Goal: Find specific page/section: Find specific page/section

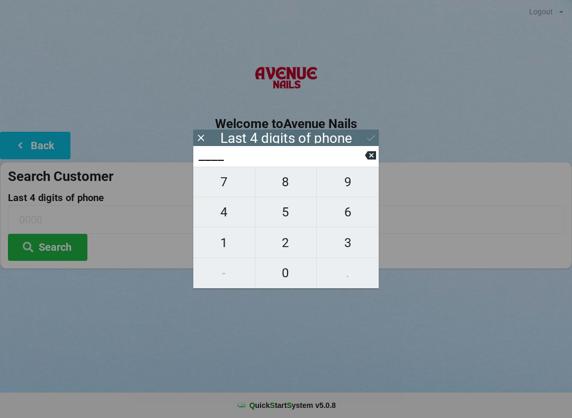
scroll to position [4, 41]
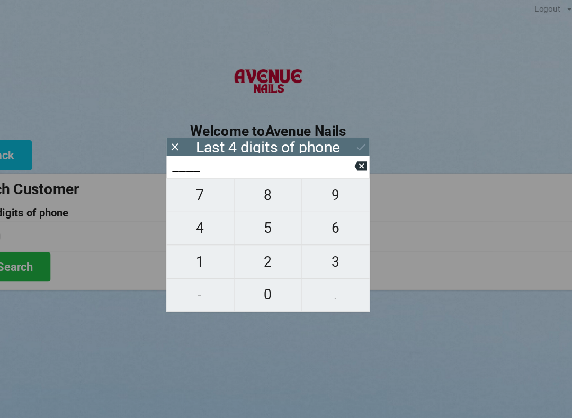
click at [193, 210] on span "4" at bounding box center [223, 212] width 61 height 22
type input "4___"
click at [255, 236] on span "2" at bounding box center [285, 243] width 61 height 22
type input "42__"
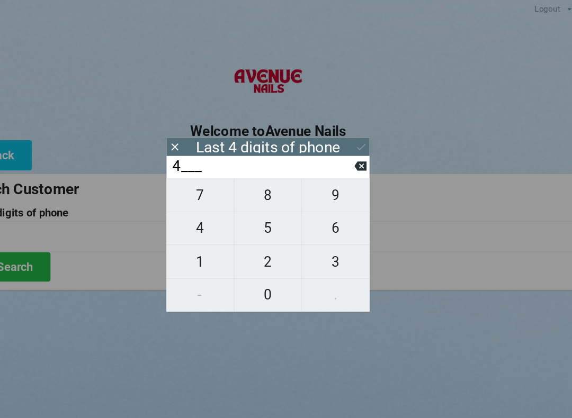
type input "42__"
click at [261, 213] on span "5" at bounding box center [285, 212] width 61 height 22
type input "425_"
click at [256, 212] on span "5" at bounding box center [285, 212] width 61 height 22
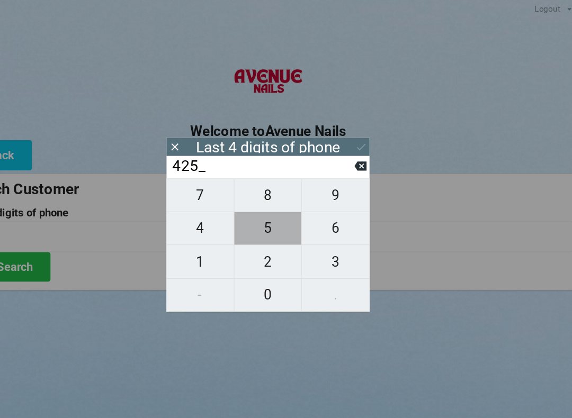
type input "4255"
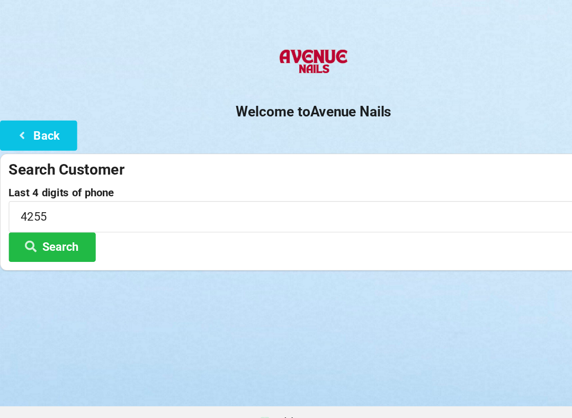
click at [78, 234] on button "Search" at bounding box center [47, 247] width 79 height 27
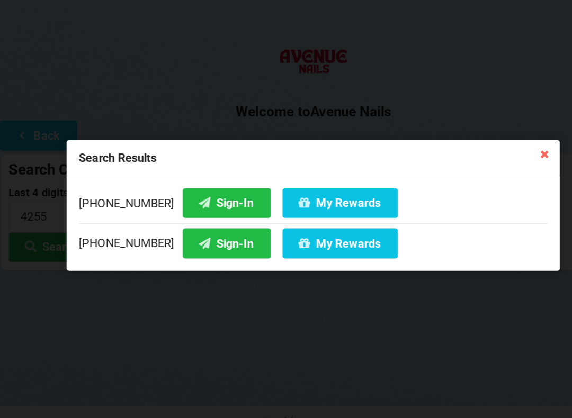
click at [205, 193] on button "Sign-In" at bounding box center [207, 206] width 80 height 27
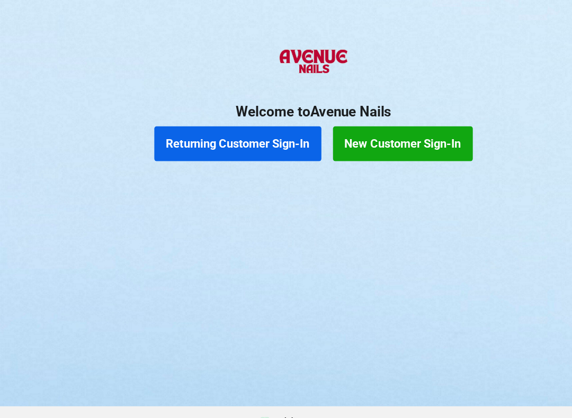
click at [231, 137] on button "Returning Customer Sign-In" at bounding box center [217, 153] width 152 height 32
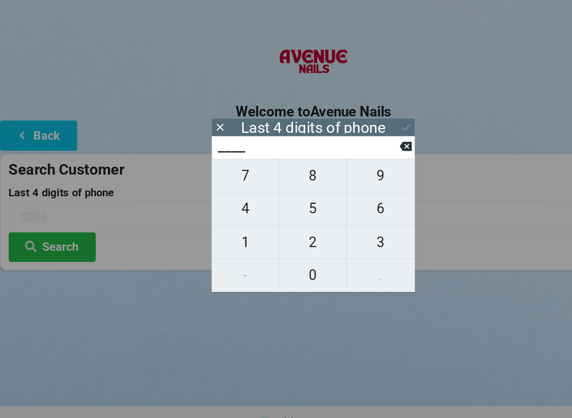
click at [225, 171] on span "7" at bounding box center [223, 182] width 61 height 22
type input "7___"
click at [226, 171] on span "7" at bounding box center [223, 182] width 61 height 22
type input "77__"
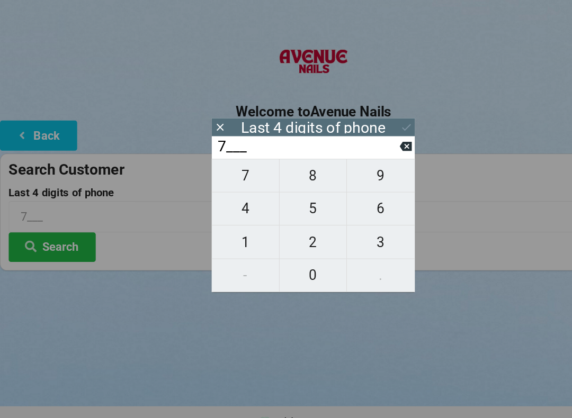
type input "77__"
click at [283, 201] on span "5" at bounding box center [285, 212] width 61 height 22
type input "775_"
click at [367, 148] on button at bounding box center [370, 155] width 11 height 14
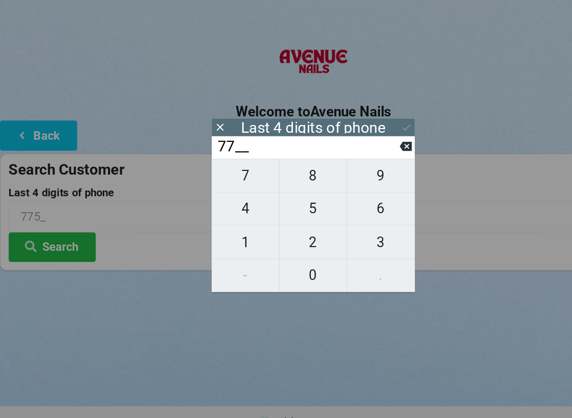
click at [346, 232] on span "3" at bounding box center [347, 243] width 62 height 22
type input "773_"
click at [285, 201] on span "5" at bounding box center [285, 212] width 61 height 22
type input "7735"
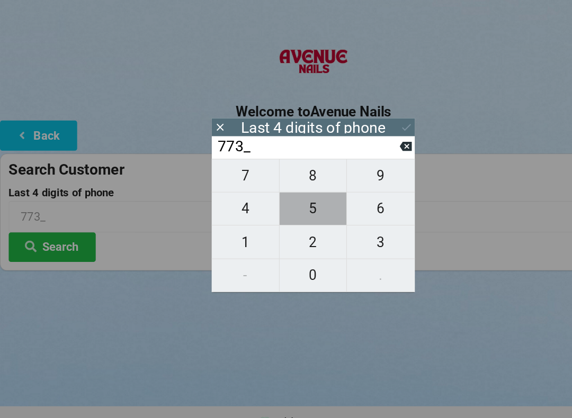
type input "7735"
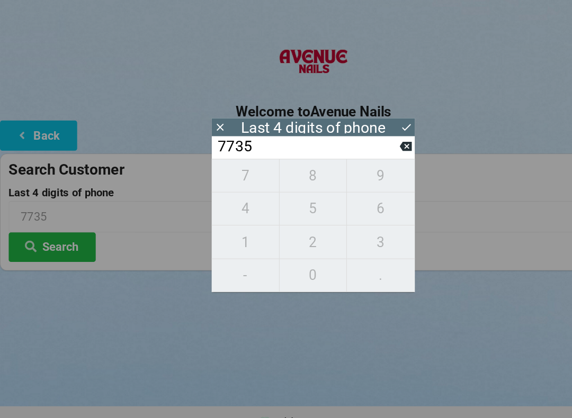
click at [58, 234] on button "Search" at bounding box center [47, 247] width 79 height 27
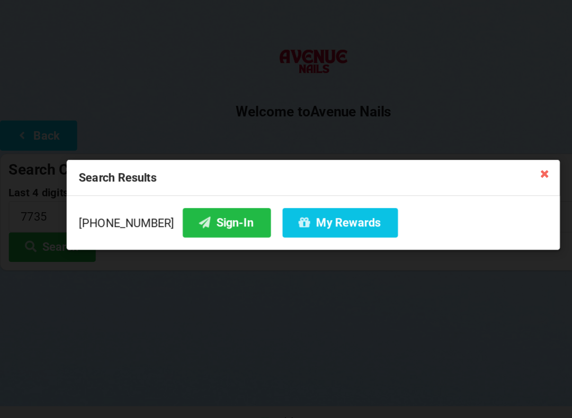
click at [193, 212] on button "Sign-In" at bounding box center [207, 225] width 80 height 27
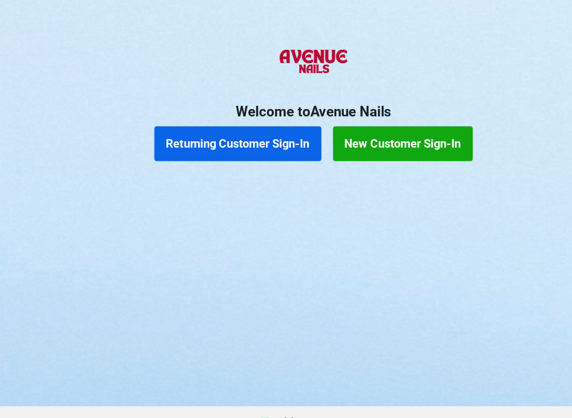
click at [242, 137] on button "Returning Customer Sign-In" at bounding box center [217, 153] width 152 height 32
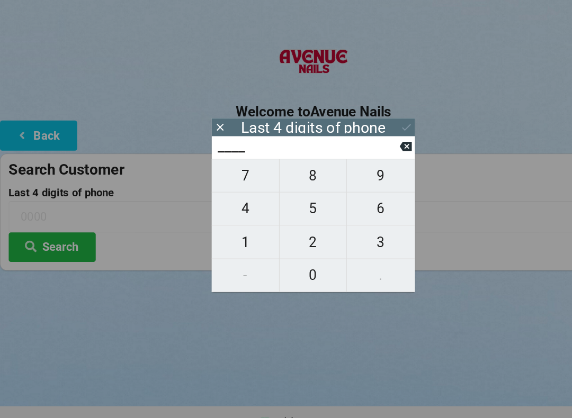
click at [286, 171] on span "8" at bounding box center [285, 182] width 61 height 22
type input "8___"
click at [350, 171] on span "9" at bounding box center [347, 182] width 62 height 22
type input "89__"
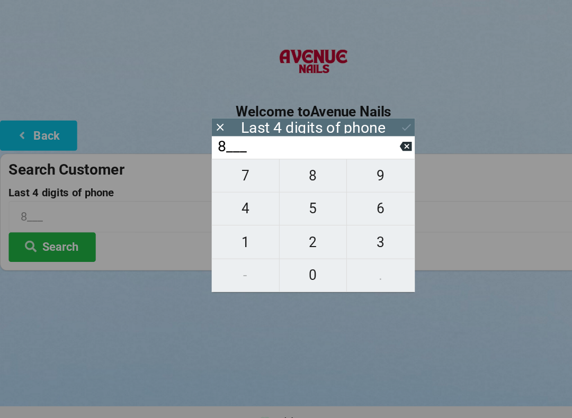
type input "89__"
click at [294, 265] on button "0" at bounding box center [286, 273] width 62 height 30
type input "890_"
click at [225, 171] on span "7" at bounding box center [223, 182] width 61 height 22
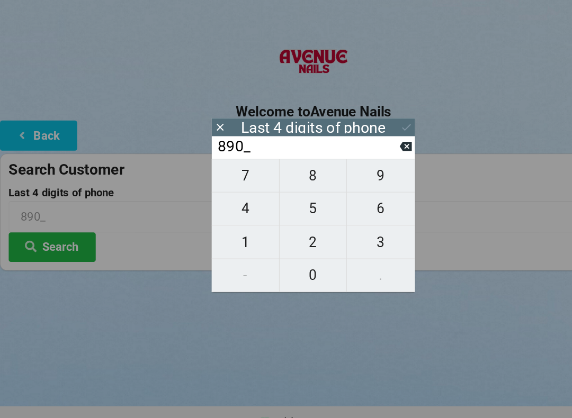
type input "8907"
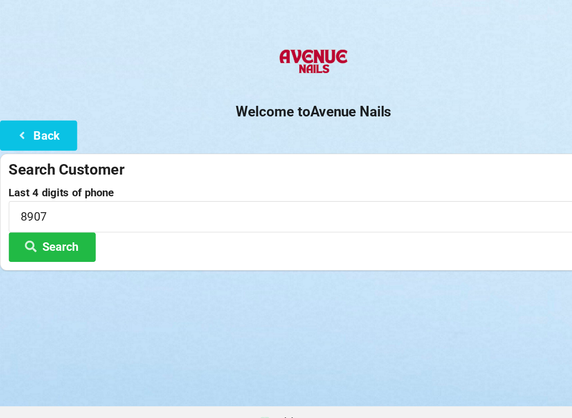
click at [72, 234] on button "Search" at bounding box center [47, 247] width 79 height 27
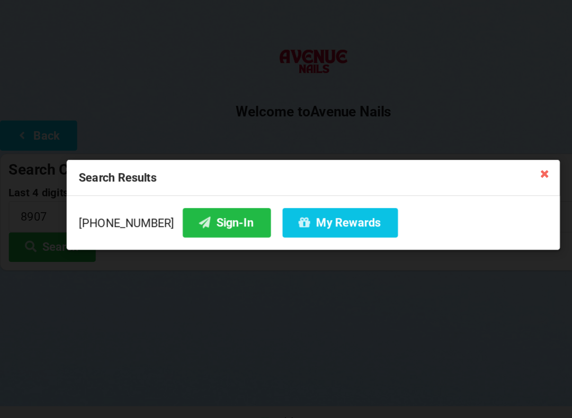
click at [200, 212] on button "Sign-In" at bounding box center [207, 225] width 80 height 27
